Goal: Information Seeking & Learning: Learn about a topic

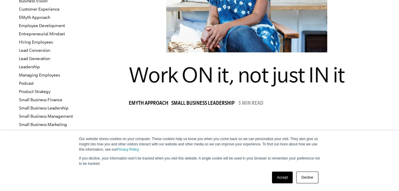
scroll to position [107, 0]
click at [275, 178] on link "Accept" at bounding box center [282, 178] width 21 height 12
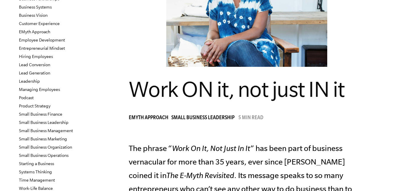
scroll to position [106, 0]
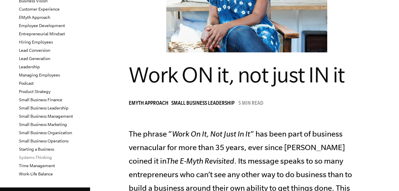
click at [39, 160] on link "Systems Thinking" at bounding box center [35, 157] width 33 height 5
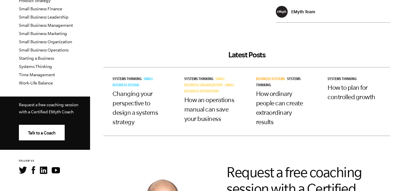
scroll to position [53, 0]
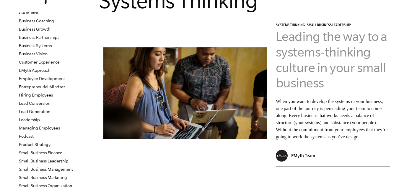
click at [301, 56] on link "Leading the way to a systems-thinking culture in your small business" at bounding box center [331, 59] width 111 height 61
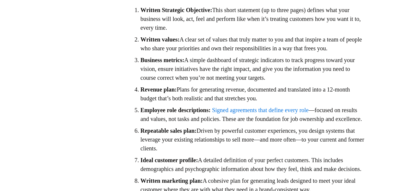
scroll to position [1009, 0]
